Goal: Find specific page/section: Find specific page/section

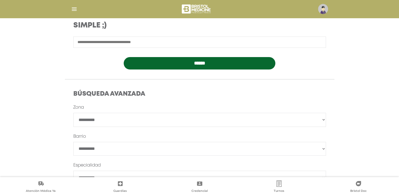
scroll to position [79, 0]
click at [73, 10] on img "button" at bounding box center [74, 9] width 7 height 7
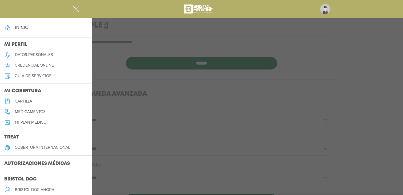
click at [27, 101] on h5 "cartilla" at bounding box center [23, 101] width 17 height 4
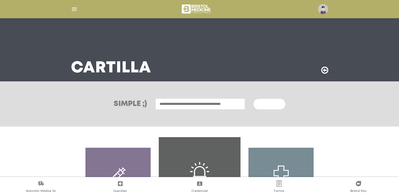
click at [200, 103] on input "text" at bounding box center [200, 103] width 90 height 11
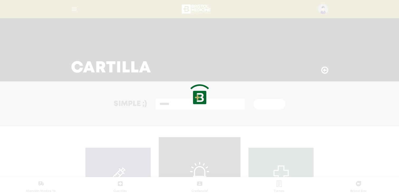
type input "*******"
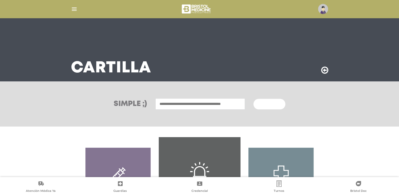
click at [173, 106] on input "text" at bounding box center [200, 103] width 90 height 11
type input "*"
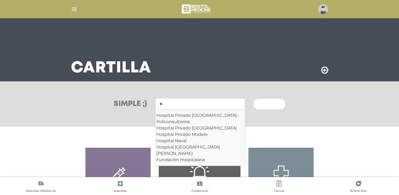
type input "*"
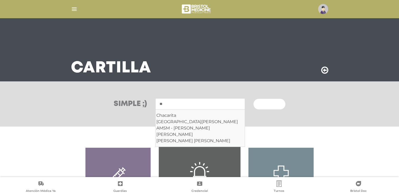
type input "*"
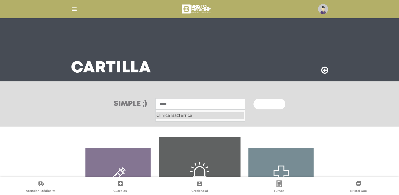
click at [177, 114] on div "Clinica Bazterrica" at bounding box center [200, 115] width 88 height 6
type input "**********"
click at [275, 104] on span "Buscar" at bounding box center [267, 104] width 15 height 4
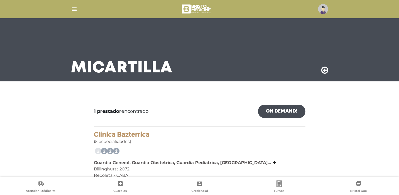
scroll to position [23, 0]
